Goal: Task Accomplishment & Management: Manage account settings

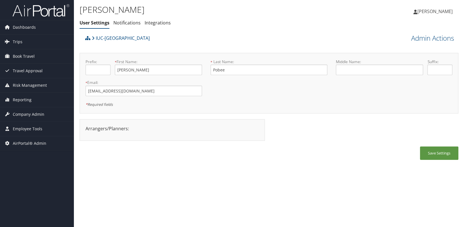
drag, startPoint x: 0, startPoint y: 0, endPoint x: 141, endPoint y: 182, distance: 230.3
click at [141, 182] on div "[PERSON_NAME] User Settings Notifications Integrations User Settings Notificati…" at bounding box center [269, 113] width 390 height 227
click at [27, 116] on span "Company Admin" at bounding box center [29, 114] width 32 height 14
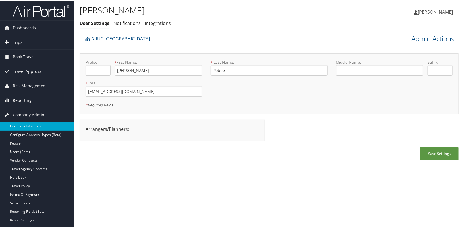
click at [29, 125] on link "Company Information" at bounding box center [37, 125] width 74 height 9
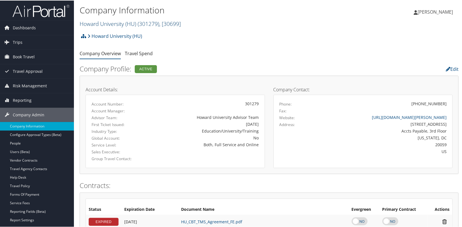
click at [147, 24] on span "( 301279 )" at bounding box center [149, 23] width 22 height 8
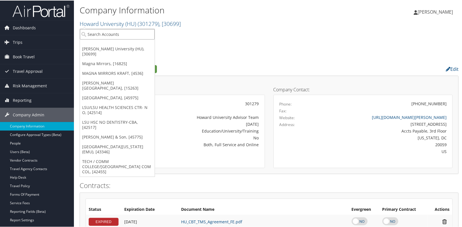
click at [112, 33] on input "search" at bounding box center [117, 33] width 75 height 11
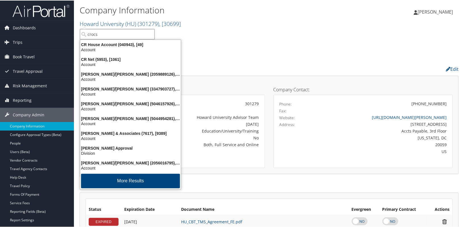
type input "crocs"
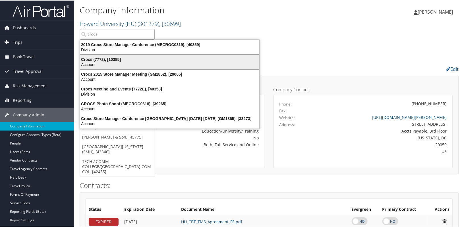
click at [113, 62] on div "Account" at bounding box center [170, 63] width 186 height 5
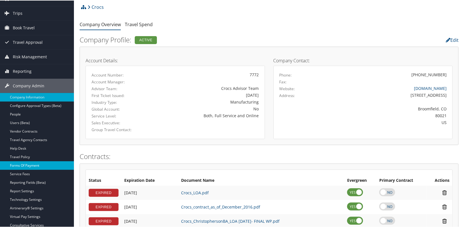
scroll to position [77, 0]
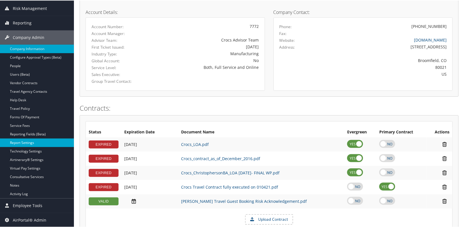
click at [24, 140] on link "Report Settings" at bounding box center [37, 142] width 74 height 9
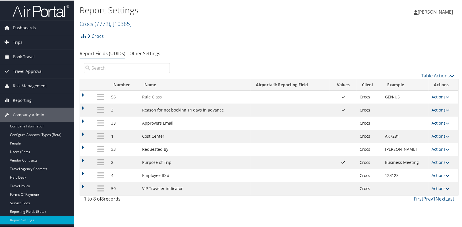
click at [217, 50] on ul "Report Fields (UDIDs) Other Settings" at bounding box center [269, 53] width 379 height 10
